Goal: Find specific page/section: Find specific page/section

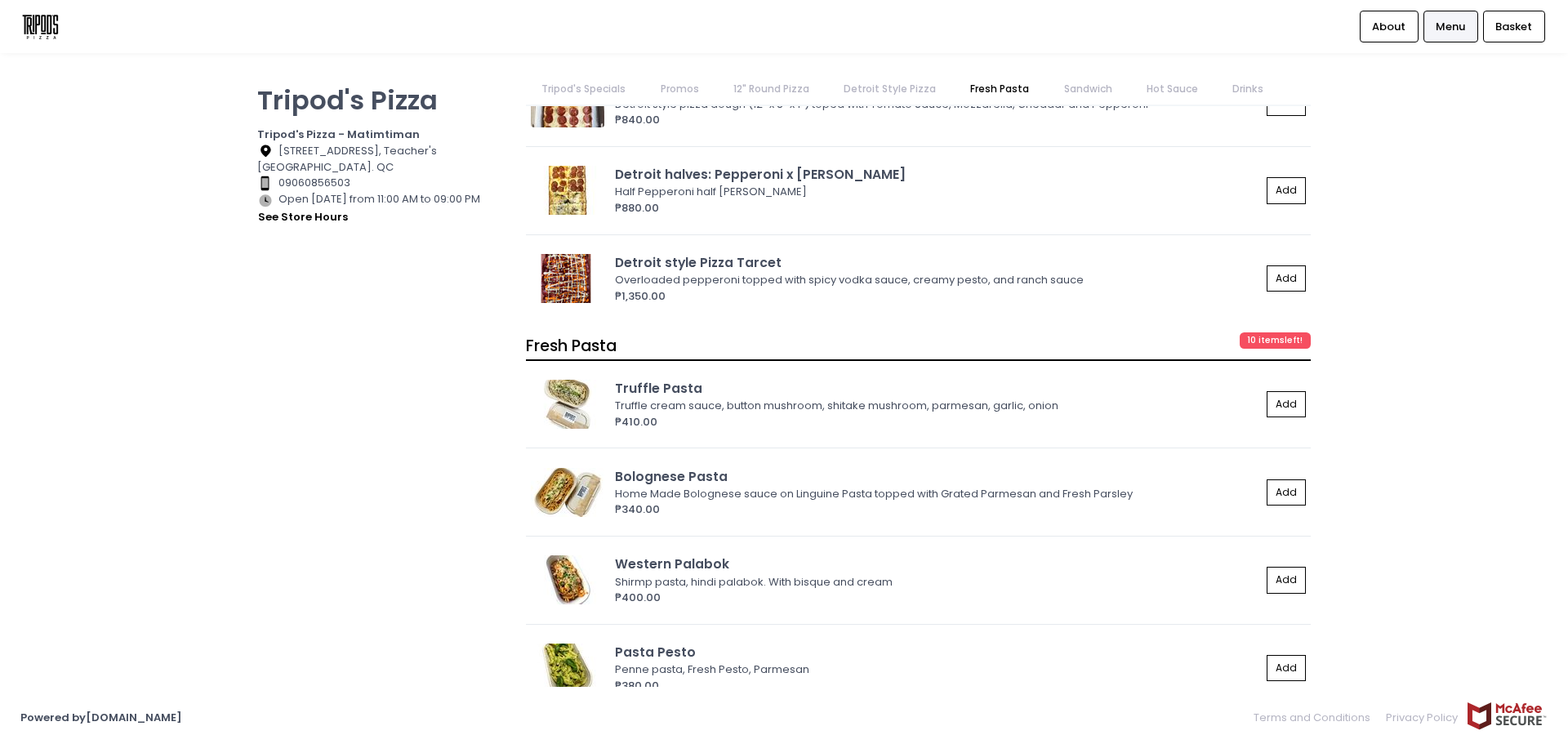
scroll to position [3507, 0]
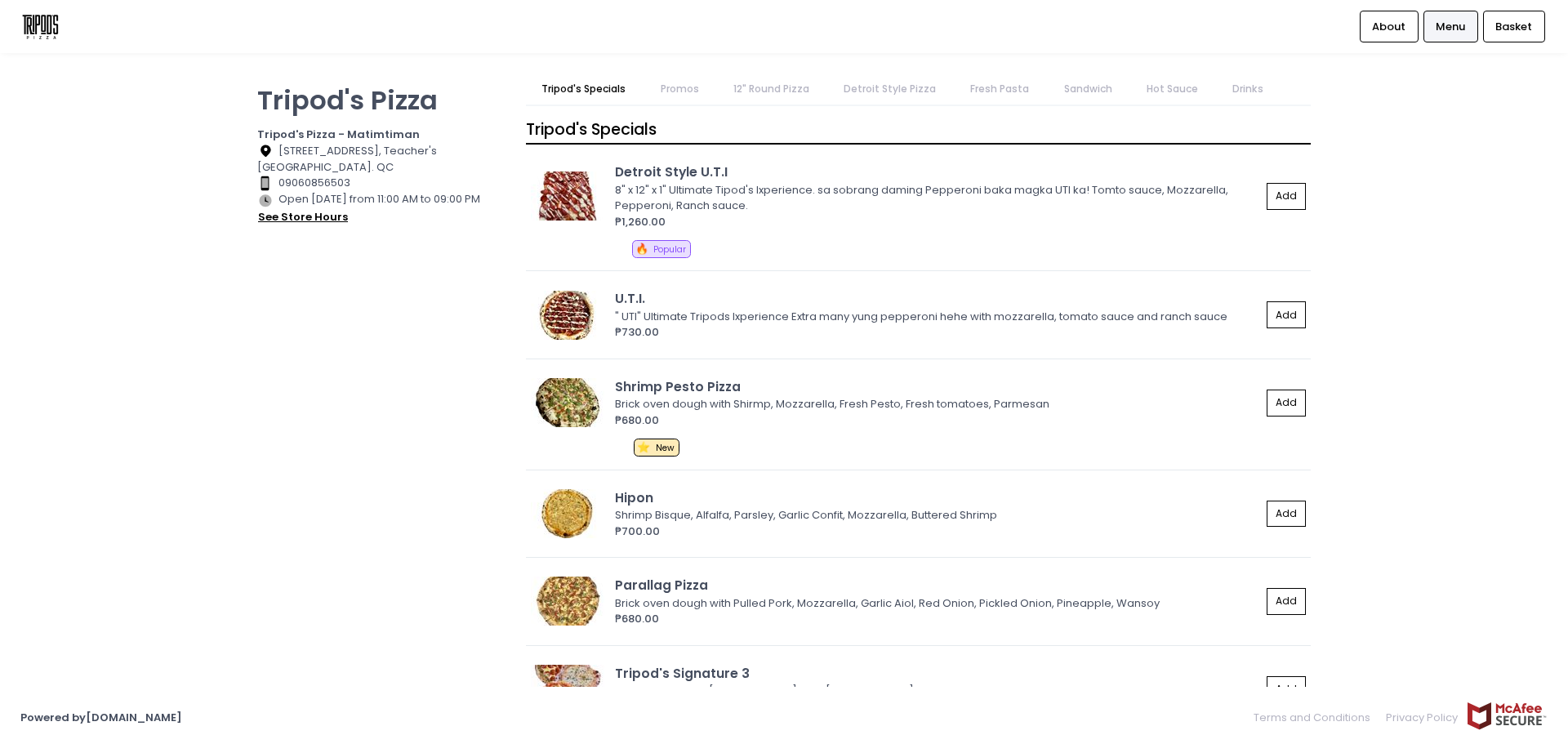
click at [332, 216] on button "see store hours" at bounding box center [303, 217] width 92 height 18
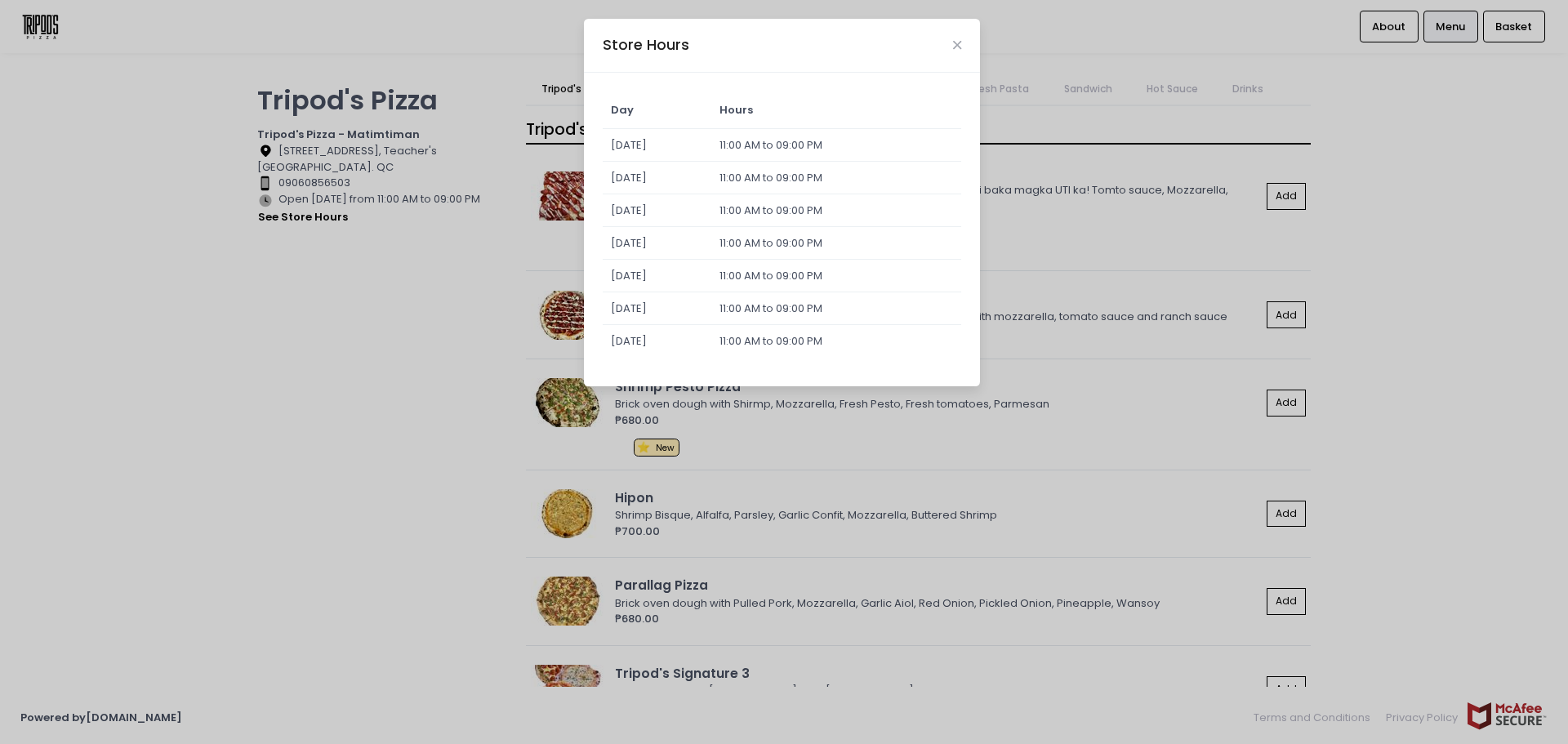
click at [366, 293] on div "Store Hours Day Hours Sunday 11:00 AM to 09:00 PM Monday 11:00 AM to 09:00 PM T…" at bounding box center [784, 372] width 1568 height 744
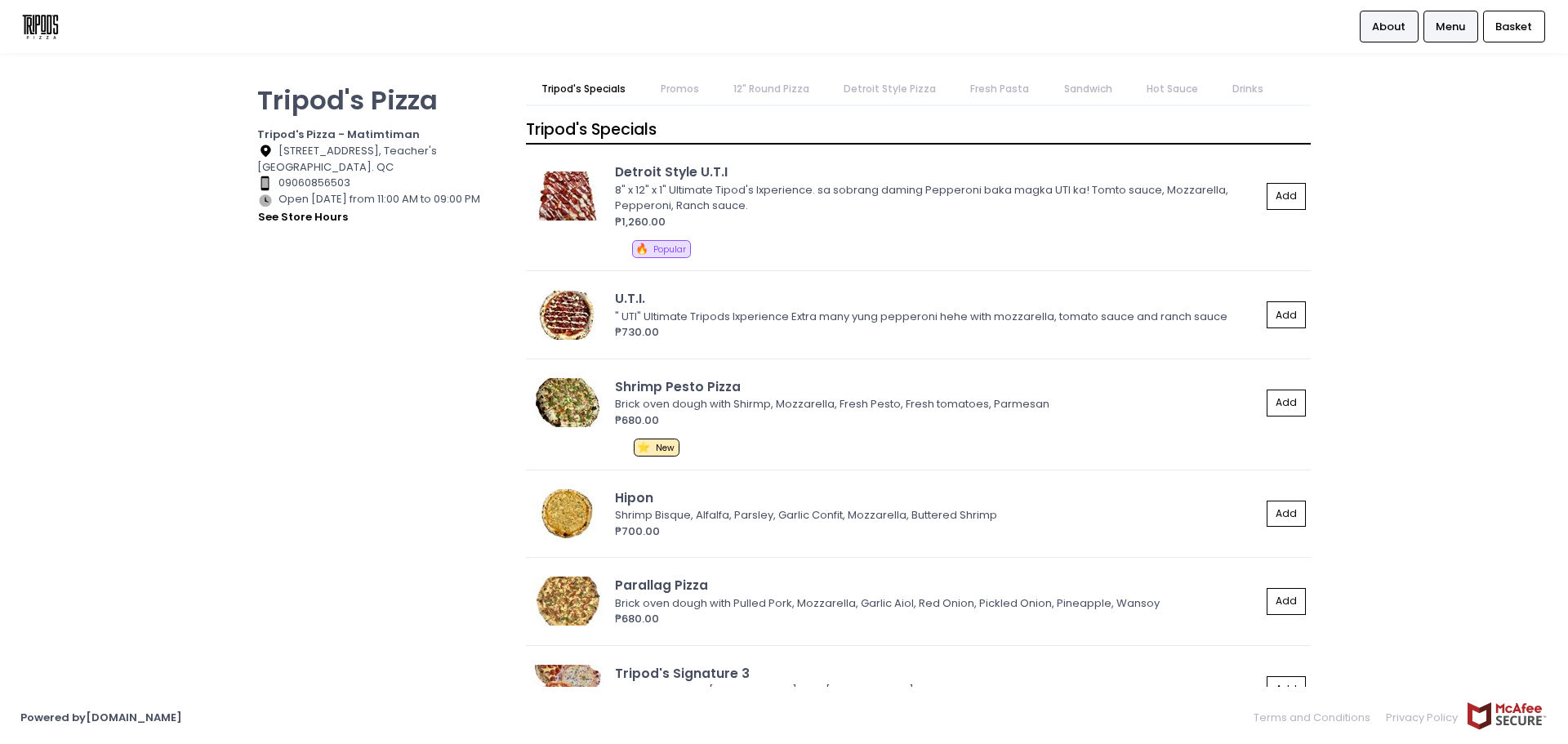
click at [1389, 20] on span "About" at bounding box center [1389, 27] width 34 height 16
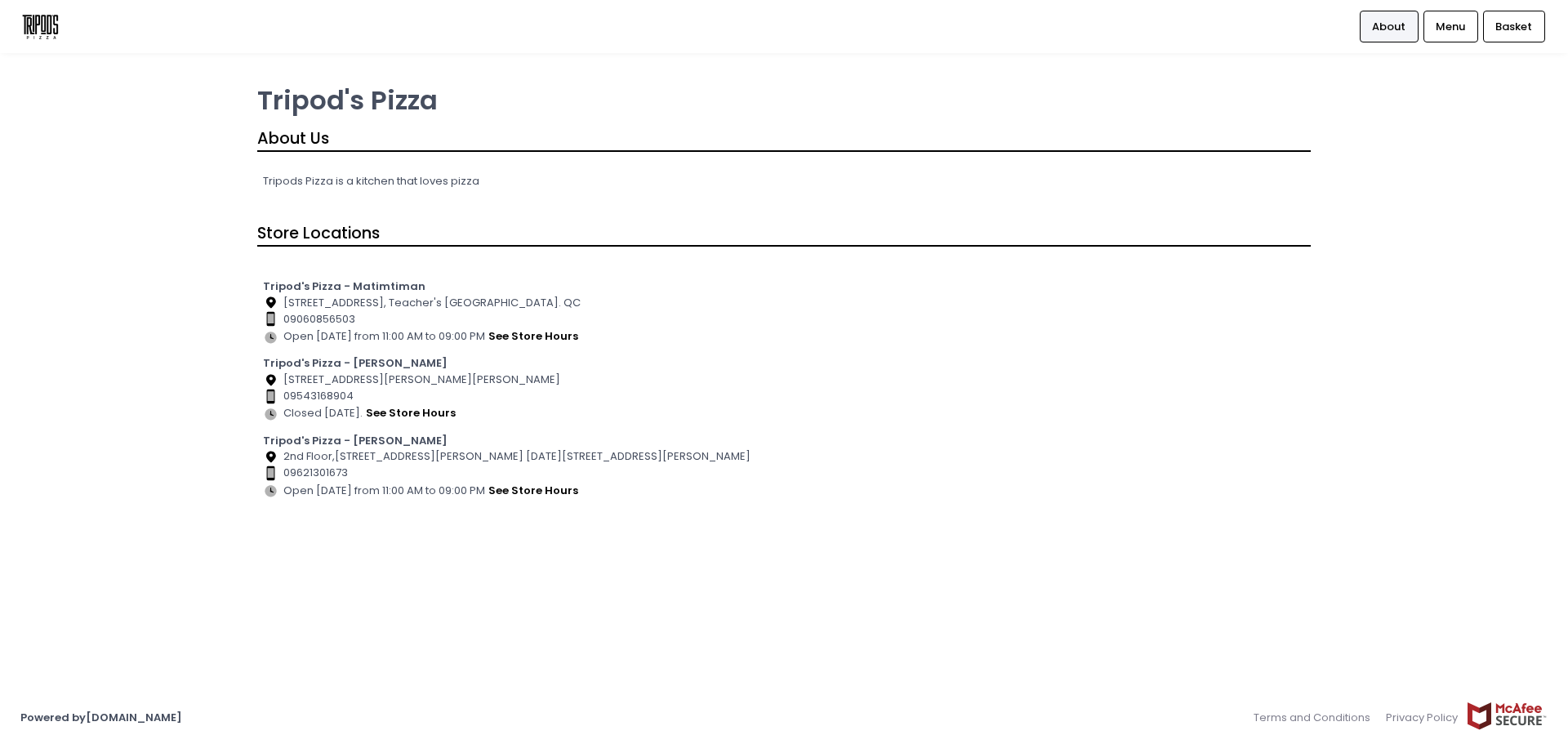
drag, startPoint x: 542, startPoint y: 376, endPoint x: 482, endPoint y: 383, distance: 60.4
click at [482, 383] on div "Location Created with Sketch. 4 ignacio street, North Susana Executive Village" at bounding box center [785, 380] width 1043 height 16
click at [410, 409] on button "see store hours" at bounding box center [410, 413] width 92 height 18
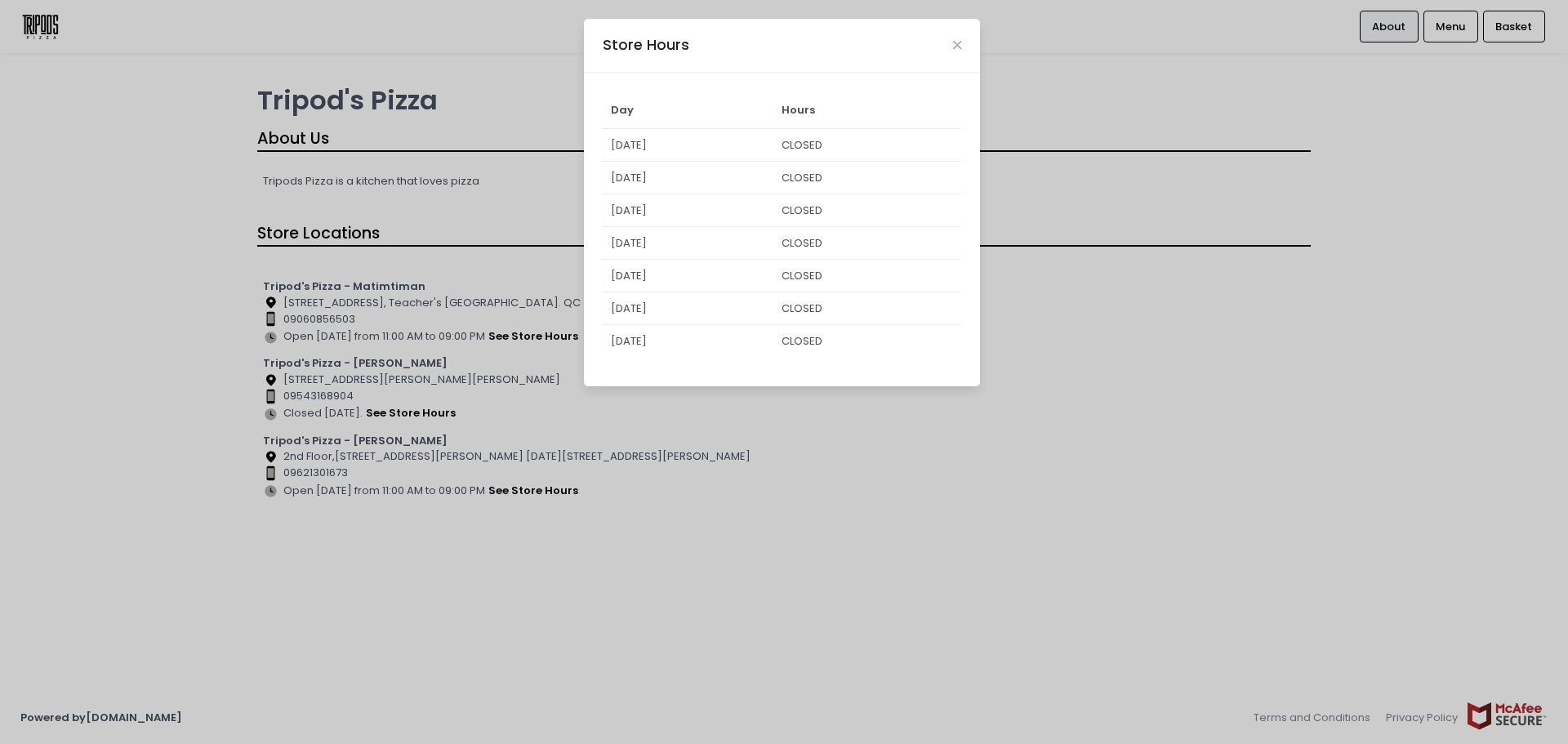
click at [493, 413] on div "Store Hours Day Hours Sunday CLOSED Monday CLOSED Tuesday CLOSED Wednesday CLOS…" at bounding box center [784, 372] width 1568 height 744
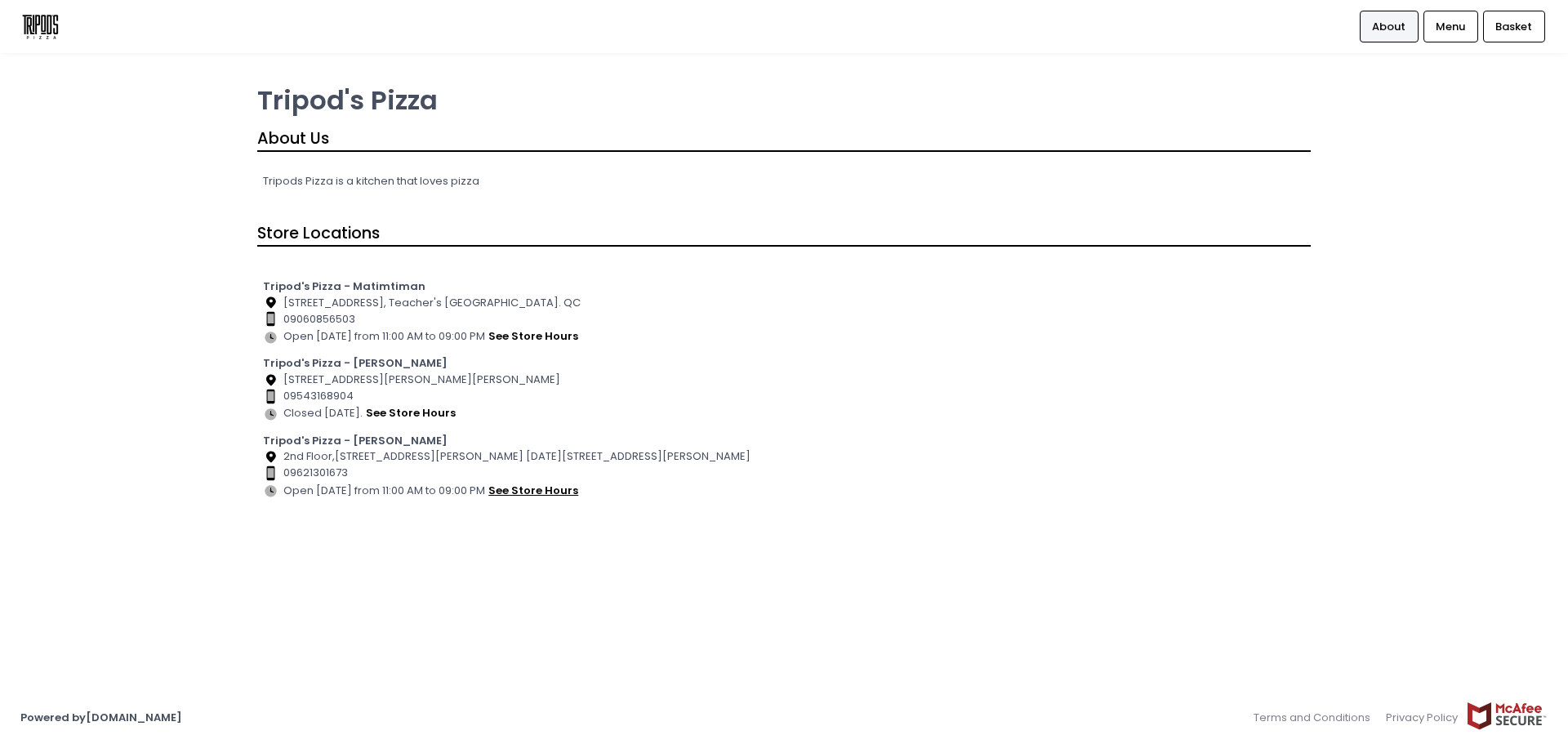
click at [522, 496] on button "see store hours" at bounding box center [533, 491] width 92 height 18
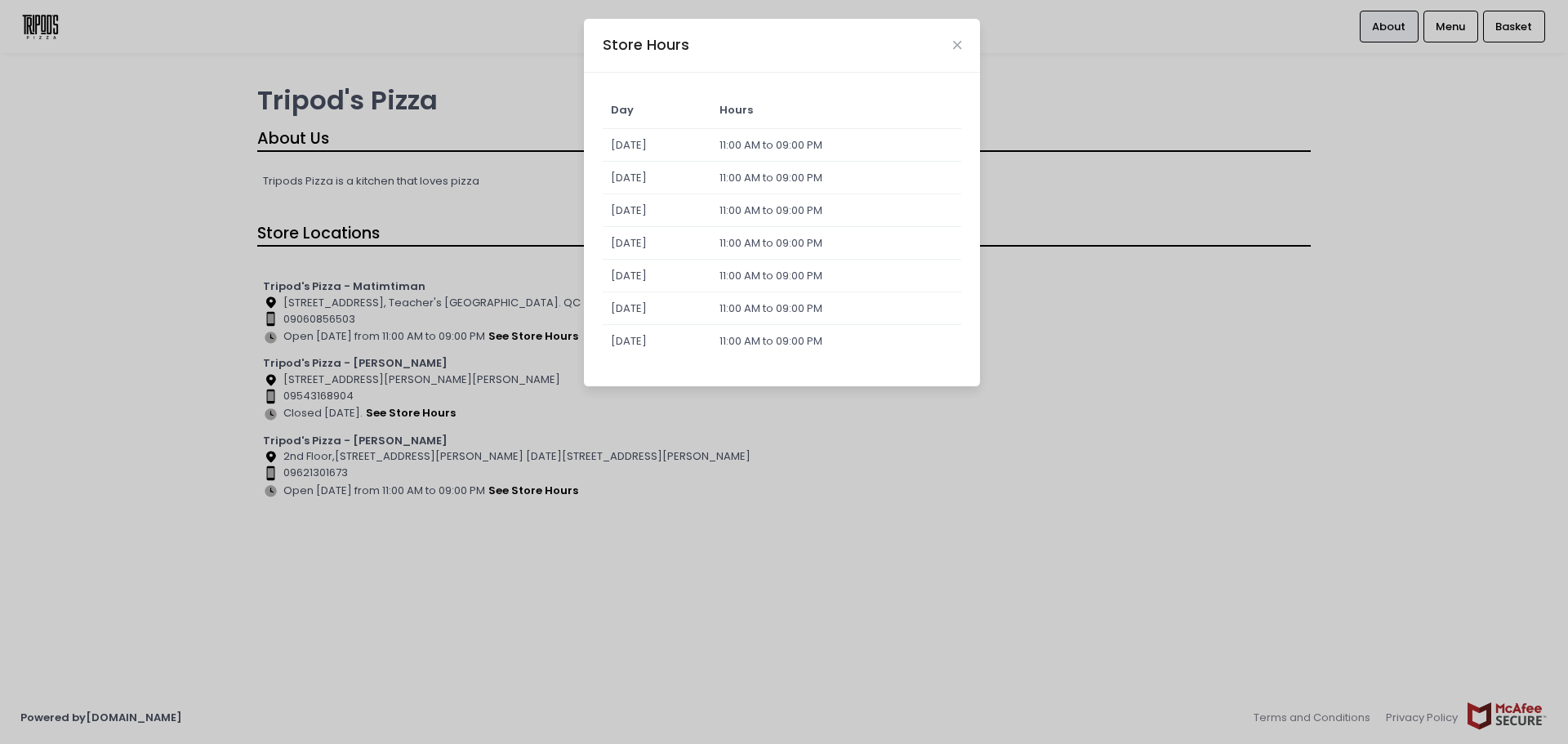
click at [539, 487] on div "Store Hours Day Hours Sunday 11:00 AM to 09:00 PM Monday 11:00 AM to 09:00 PM T…" at bounding box center [784, 372] width 1568 height 744
